Goal: Browse casually

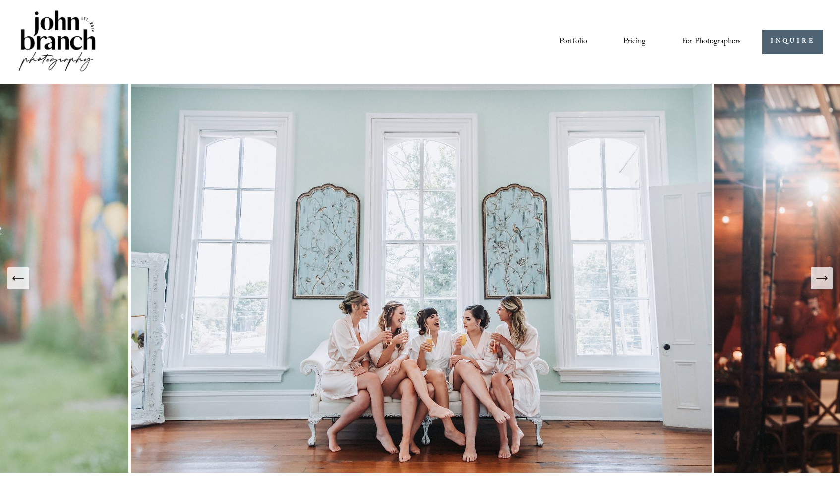
click at [576, 42] on link "Portfolio" at bounding box center [573, 41] width 28 height 17
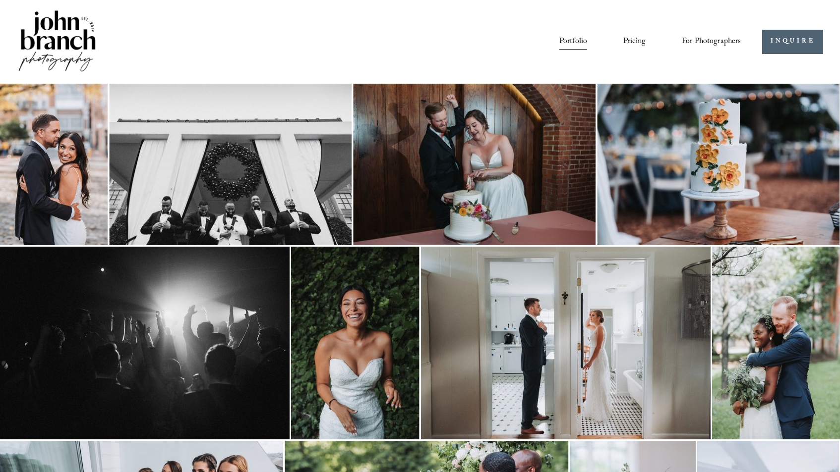
click at [57, 34] on img at bounding box center [57, 41] width 80 height 67
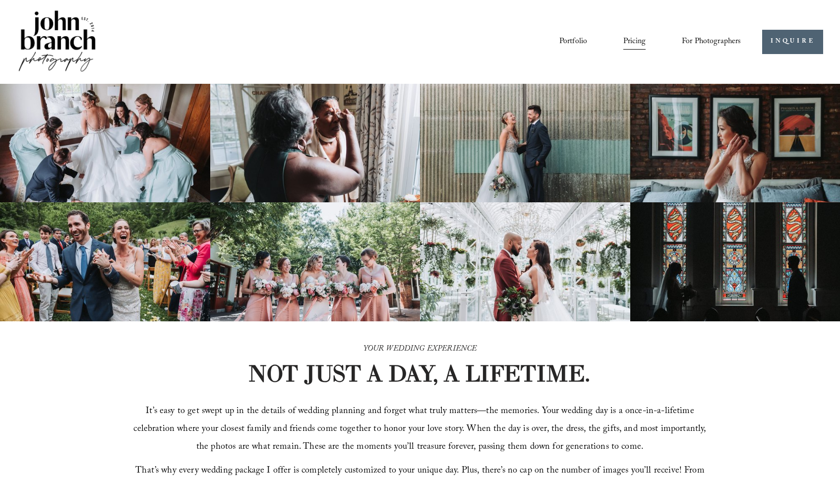
scroll to position [2215, 0]
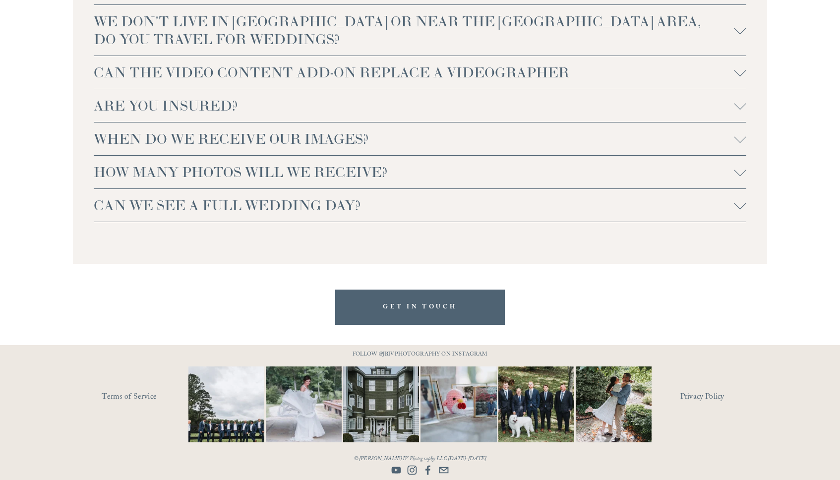
click at [215, 170] on span "HOW MANY PHOTOS WILL WE RECEIVE?" at bounding box center [414, 172] width 641 height 18
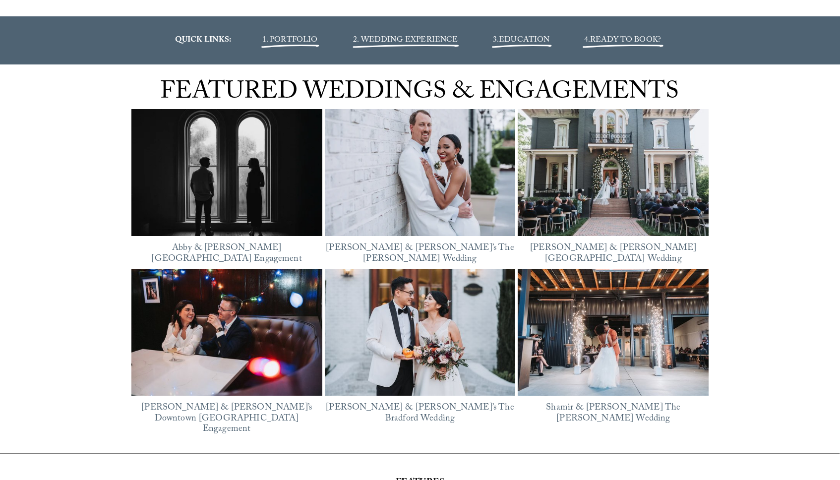
scroll to position [1260, 0]
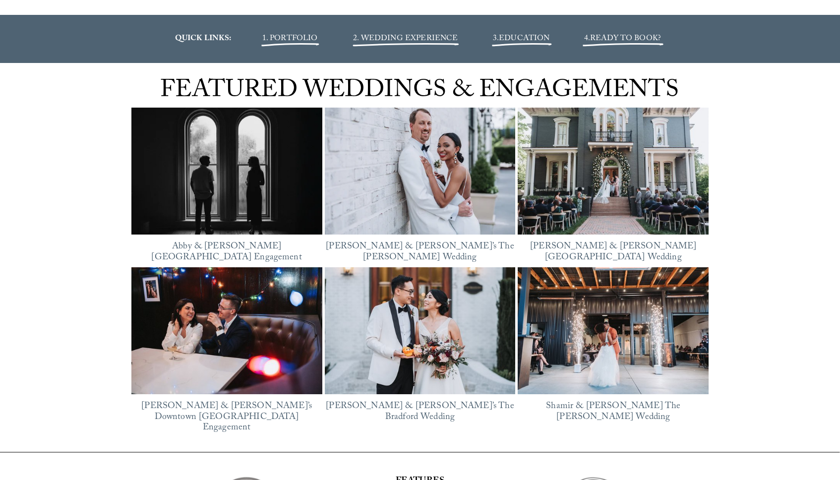
click at [437, 161] on img at bounding box center [420, 171] width 191 height 143
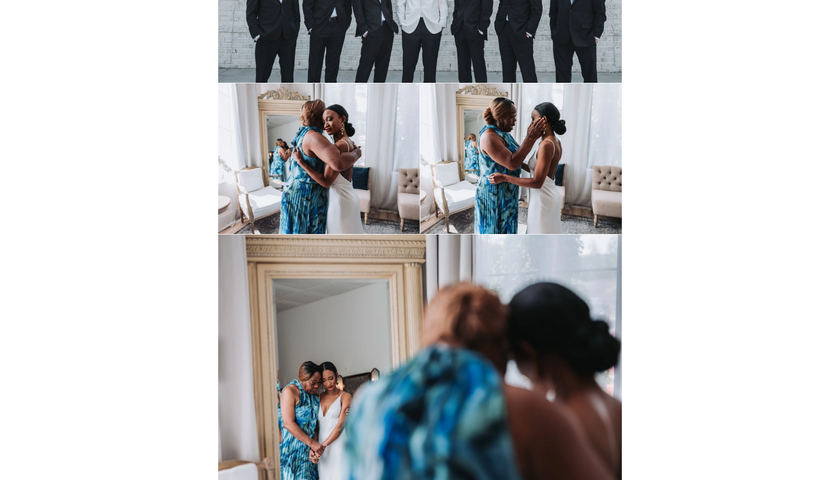
scroll to position [2564, 0]
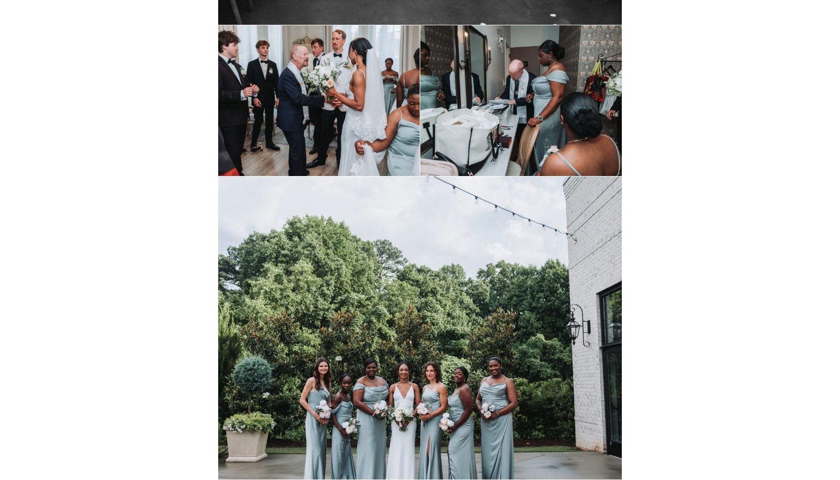
scroll to position [11235, 0]
